Goal: Information Seeking & Learning: Learn about a topic

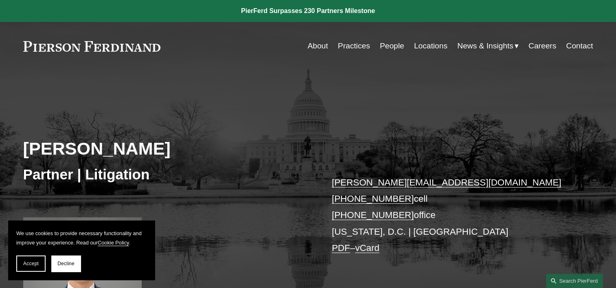
click at [388, 46] on link "People" at bounding box center [392, 45] width 24 height 15
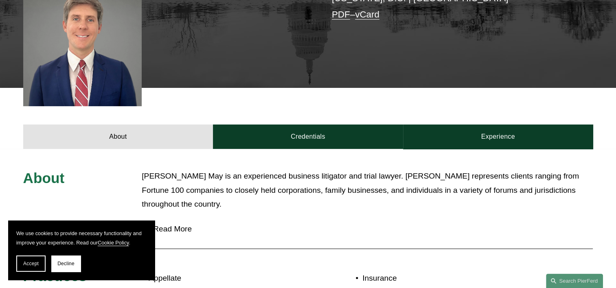
scroll to position [285, 0]
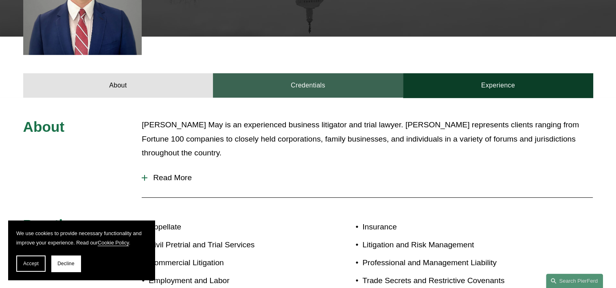
click at [311, 87] on link "Credentials" at bounding box center [308, 85] width 190 height 24
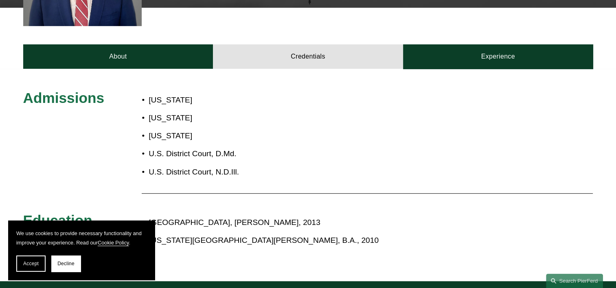
scroll to position [326, 0]
